Goal: Check status: Check status

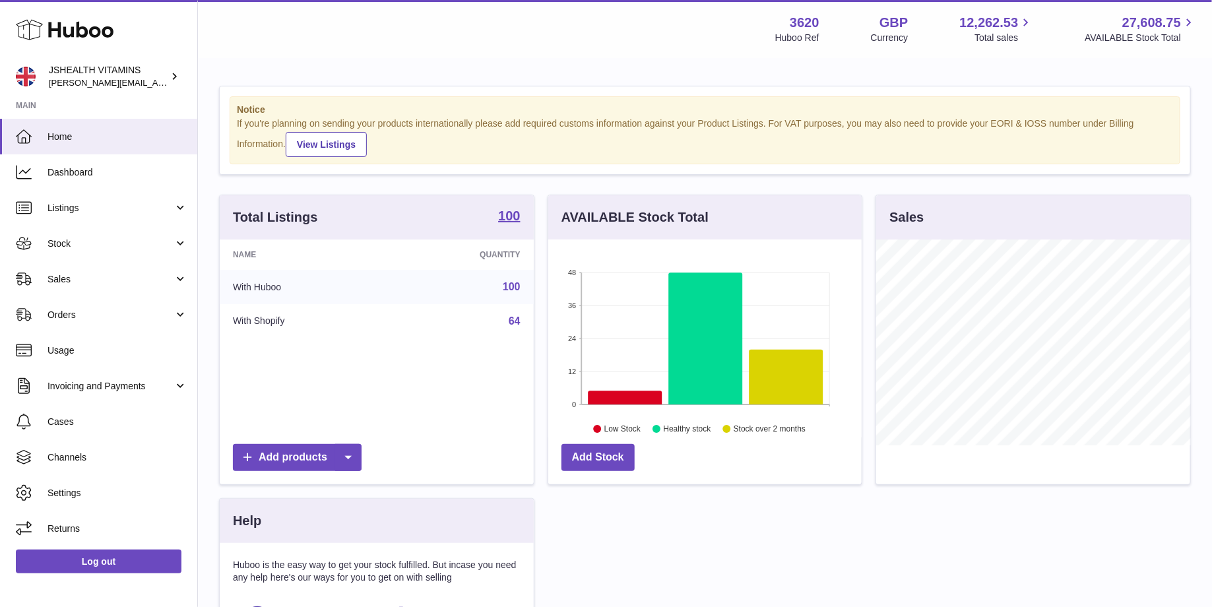
scroll to position [205, 314]
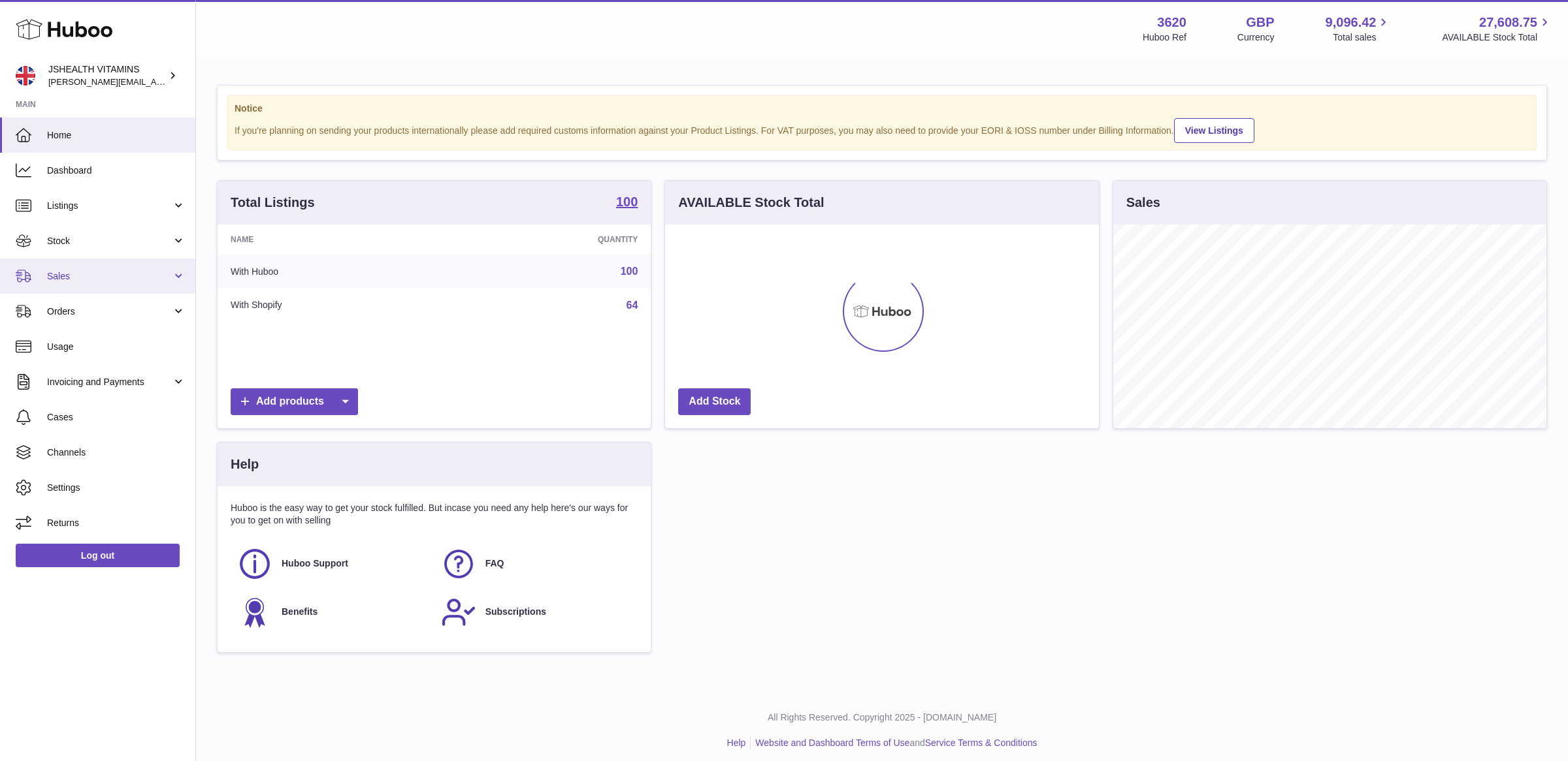
scroll to position [203, 434]
click at [114, 240] on span "Stock" at bounding box center [110, 241] width 125 height 13
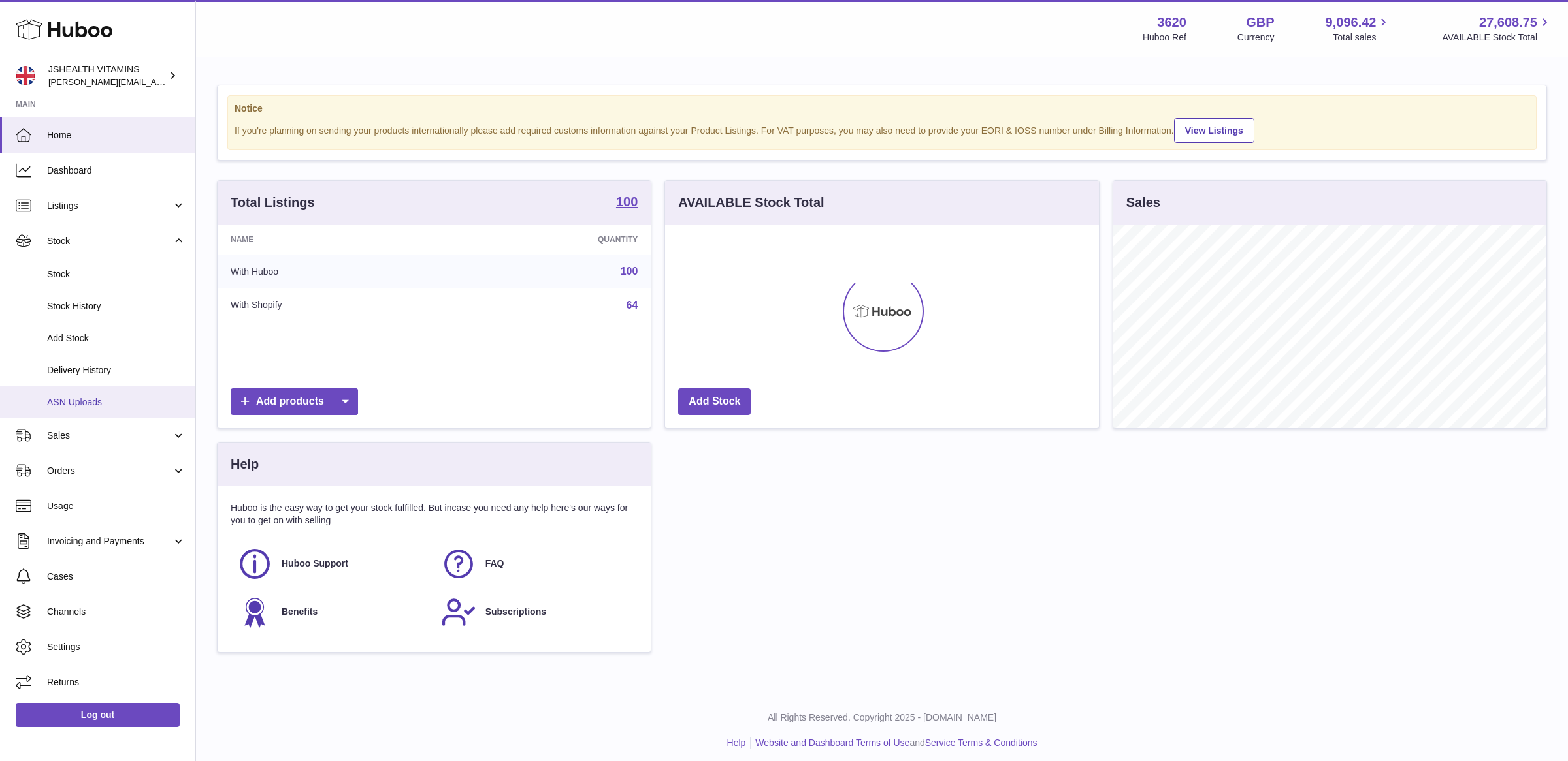
click at [98, 408] on span "ASN Uploads" at bounding box center [117, 403] width 139 height 13
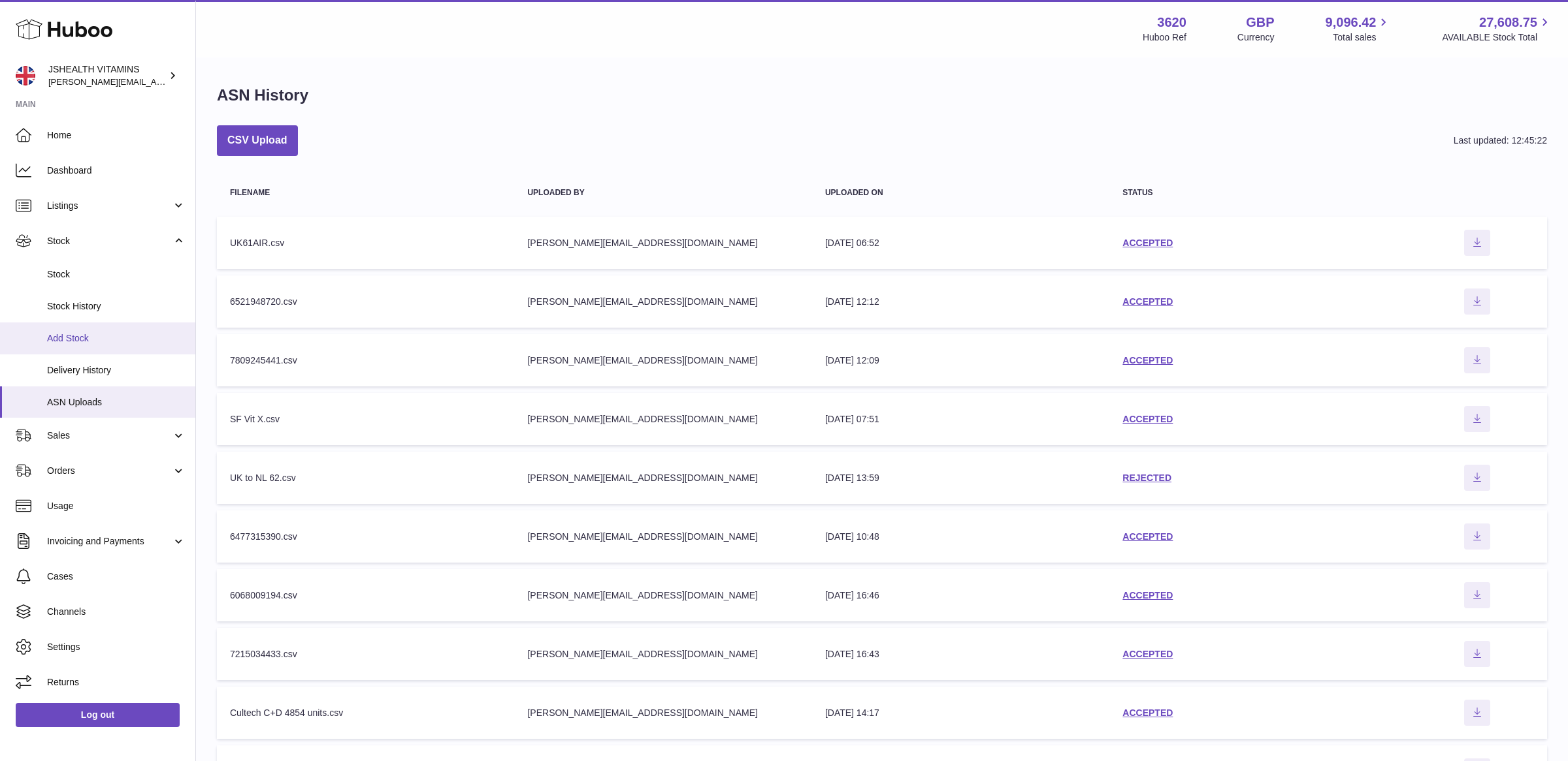
click at [116, 339] on span "Add Stock" at bounding box center [117, 338] width 139 height 13
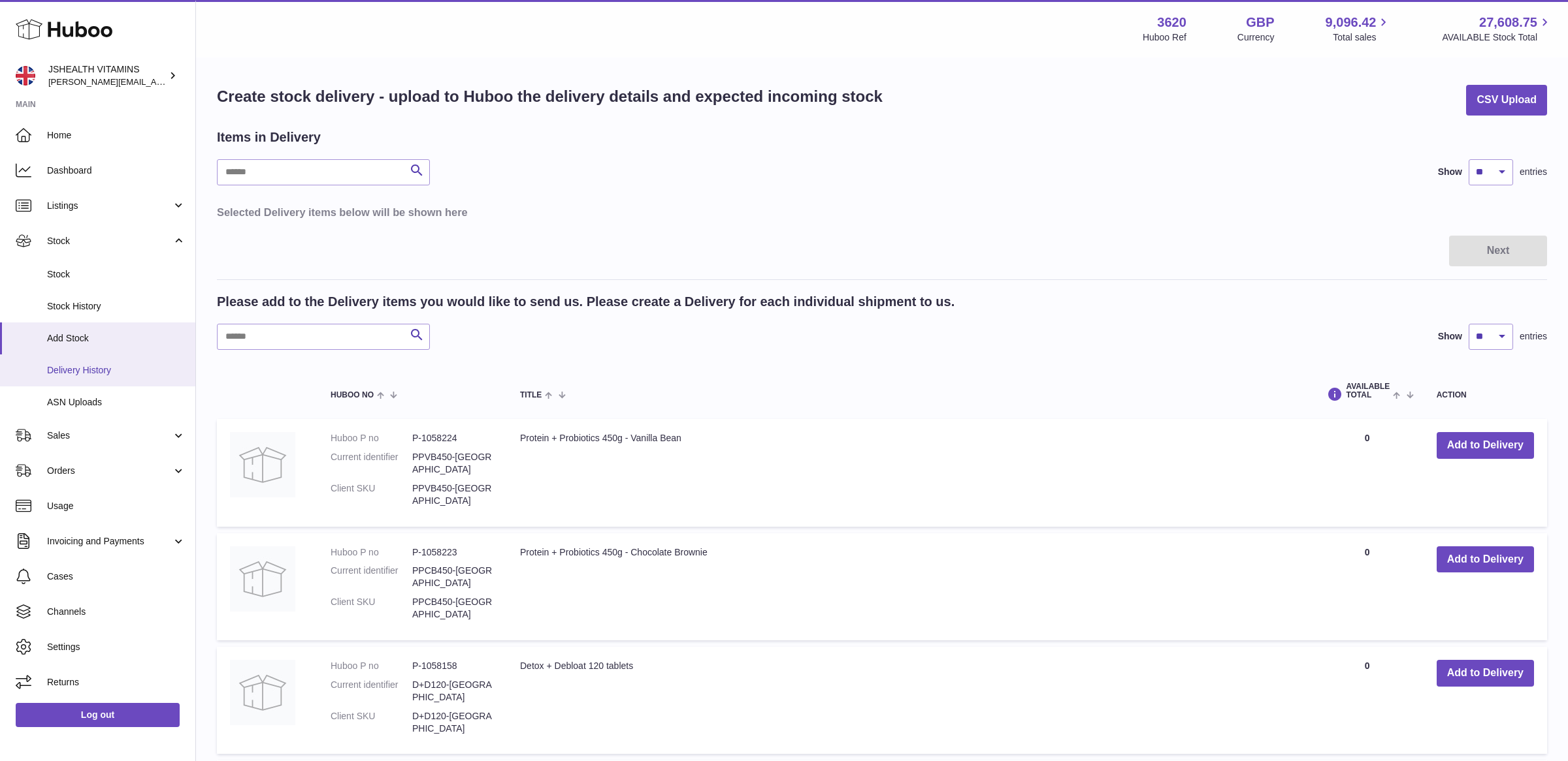
click at [115, 381] on link "Delivery History" at bounding box center [97, 370] width 195 height 32
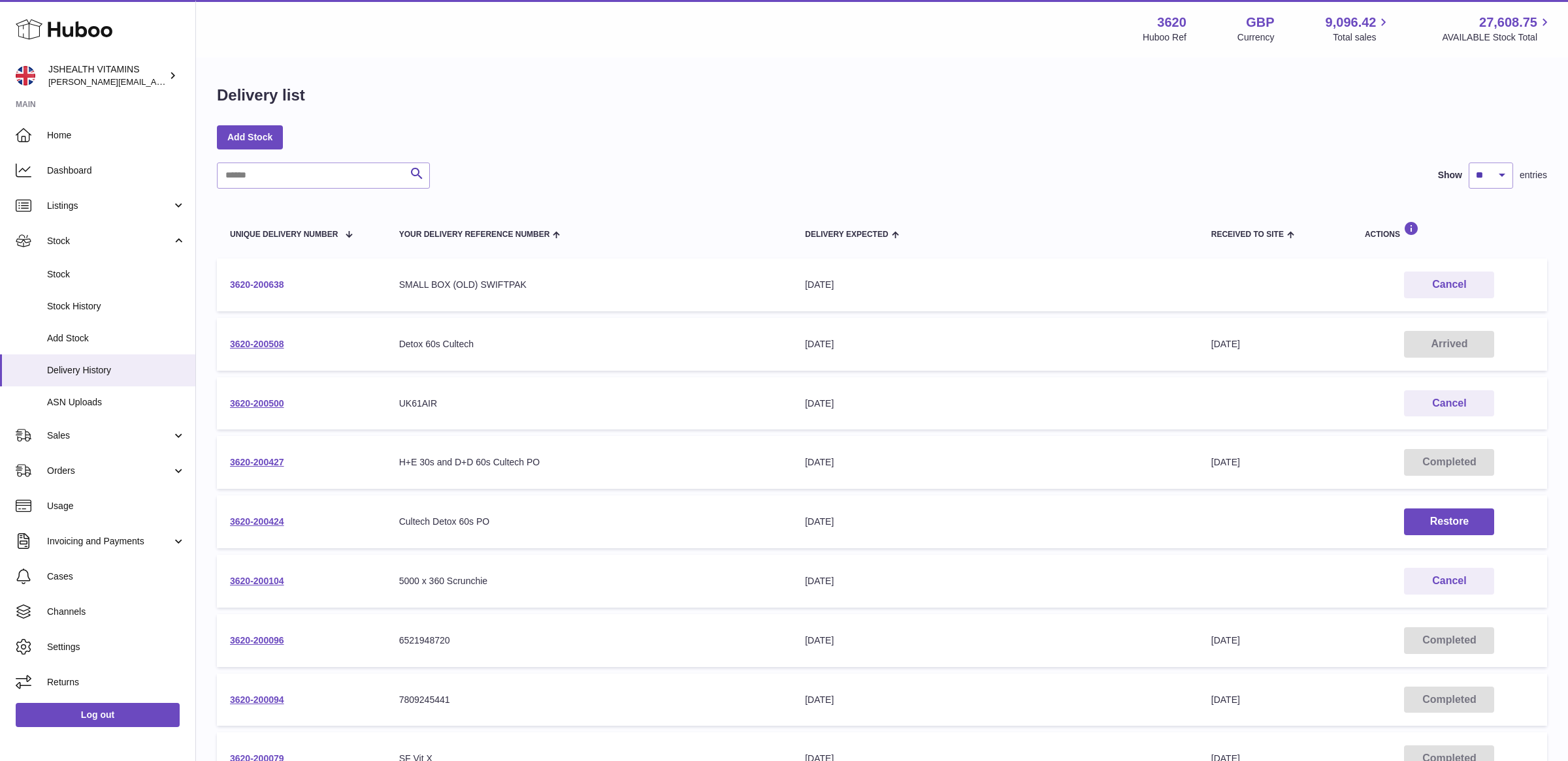
click at [262, 286] on link "3620-200638" at bounding box center [256, 284] width 54 height 11
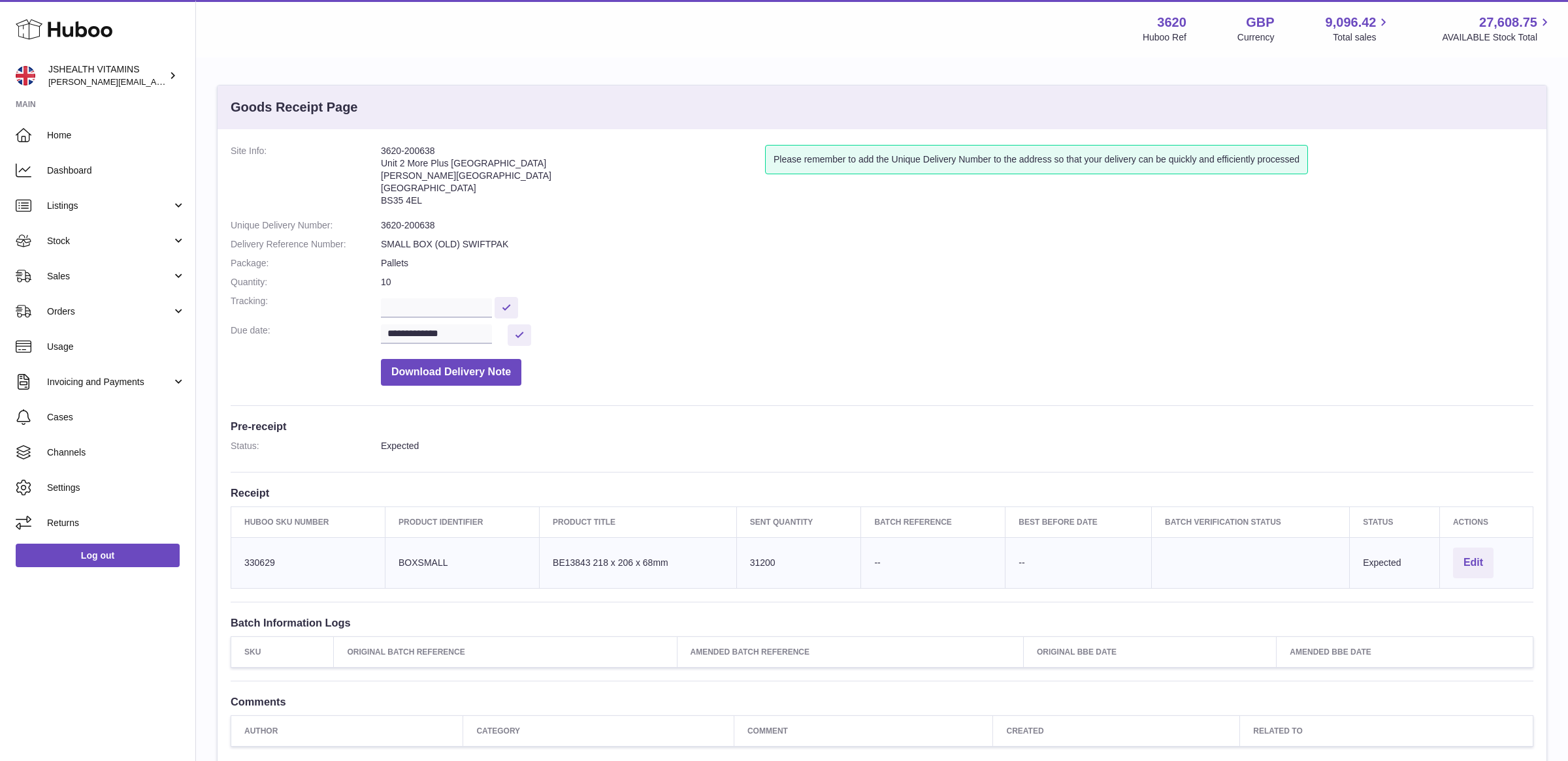
drag, startPoint x: 442, startPoint y: 147, endPoint x: 298, endPoint y: 57, distance: 169.8
click at [364, 148] on dl "**********" at bounding box center [882, 269] width 1303 height 247
copy dl "3620-200638"
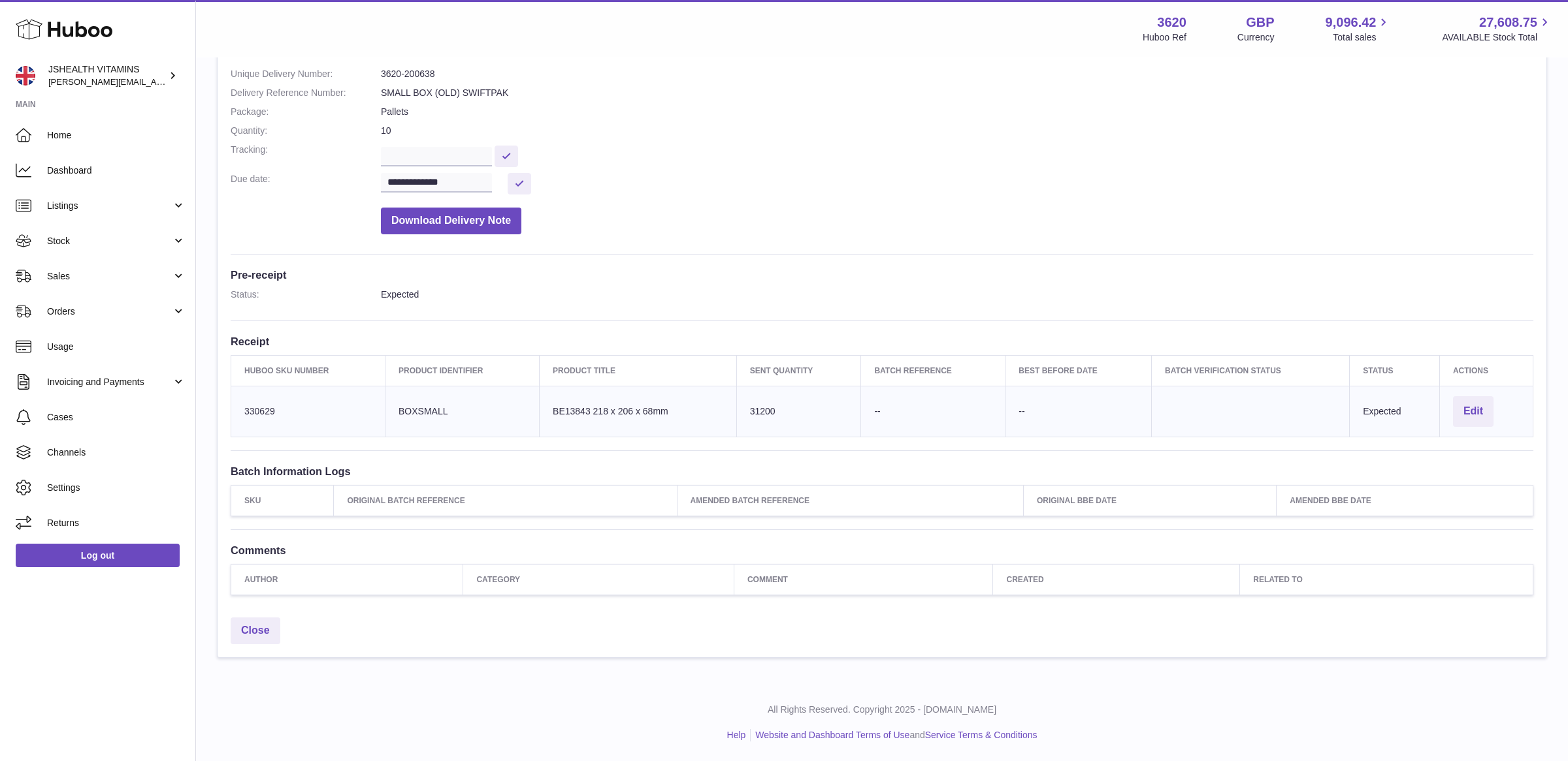
drag, startPoint x: 282, startPoint y: 419, endPoint x: 242, endPoint y: 416, distance: 40.1
click at [242, 417] on td "Huboo SKU Number 330629" at bounding box center [309, 411] width 154 height 50
drag, startPoint x: 244, startPoint y: 410, endPoint x: 291, endPoint y: 415, distance: 47.3
click at [279, 408] on td "Huboo SKU Number 330629" at bounding box center [309, 411] width 154 height 50
copy td "330629"
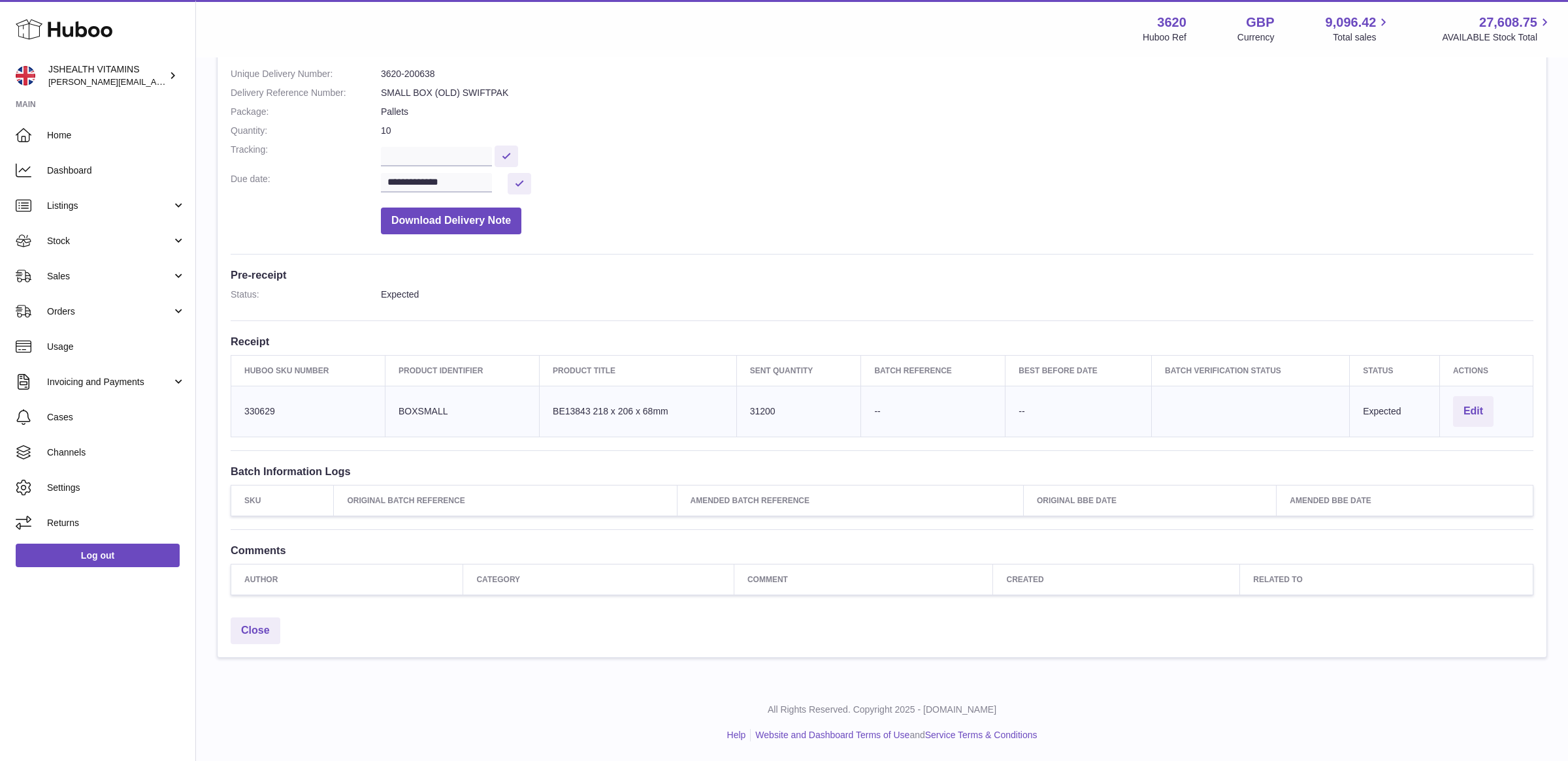
copy tr "BOXSMALL Product title BE13843 218 x 206 x 68mm"
drag, startPoint x: 407, startPoint y: 410, endPoint x: 534, endPoint y: 269, distance: 189.8
click at [685, 405] on tr "Huboo SKU Number 330629 Client Identifier BOXSMALL Product title BE13843 218 x …" at bounding box center [882, 411] width 1302 height 50
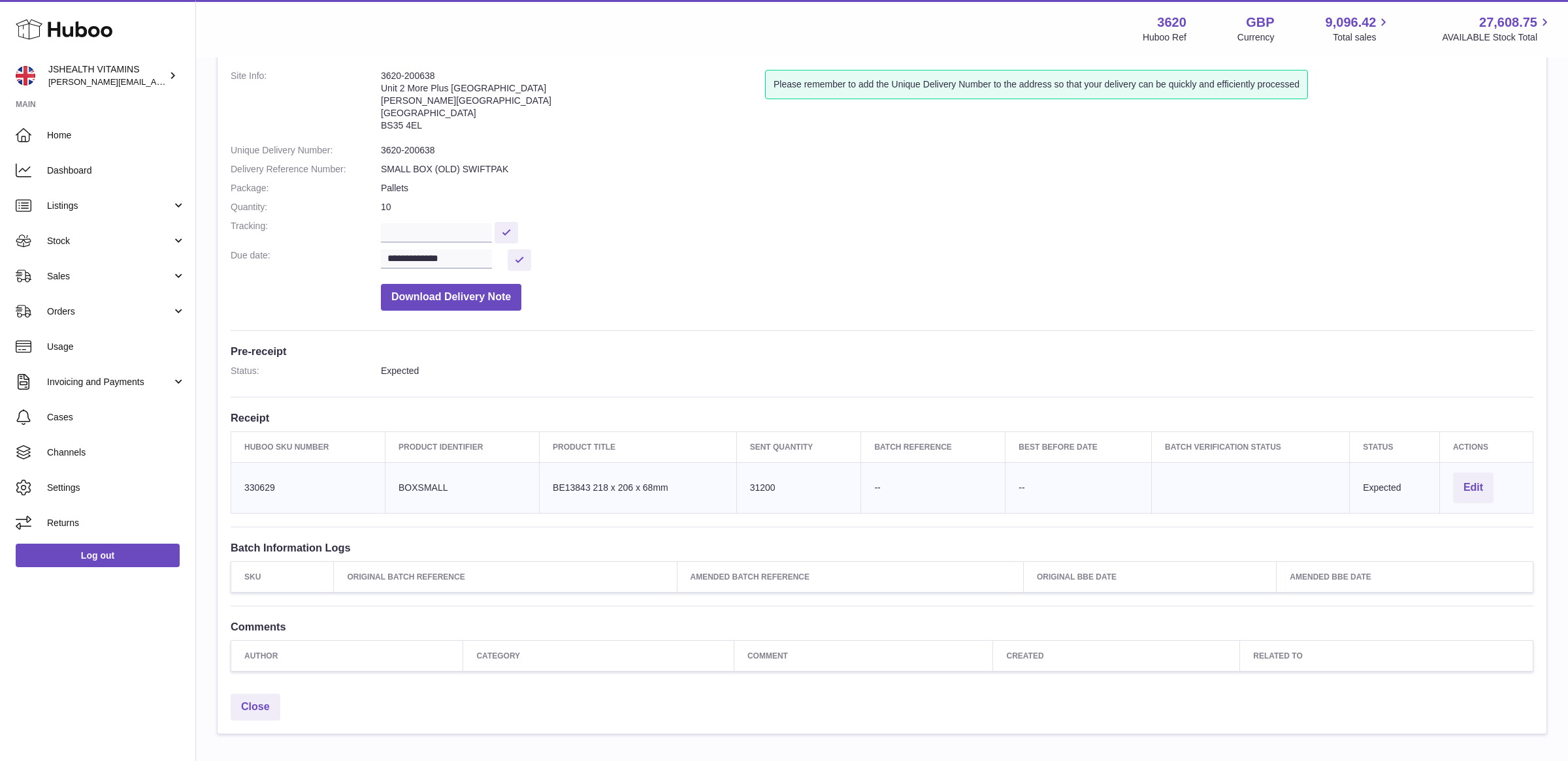
scroll to position [0, 0]
